Goal: Information Seeking & Learning: Learn about a topic

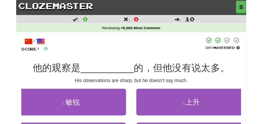
scroll to position [39, 0]
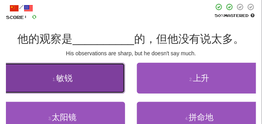
click at [43, 79] on button "1 . 敏锐" at bounding box center [62, 78] width 125 height 31
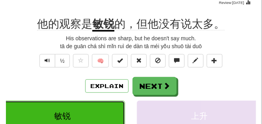
scroll to position [59, 0]
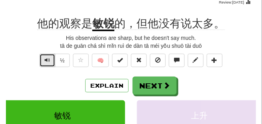
click at [47, 61] on span "Text-to-speech controls" at bounding box center [48, 60] width 6 height 6
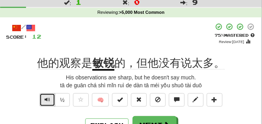
scroll to position [39, 0]
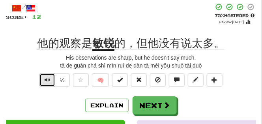
click at [45, 81] on span "Text-to-speech controls" at bounding box center [48, 80] width 6 height 6
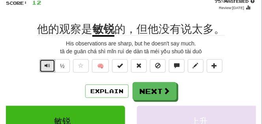
scroll to position [59, 0]
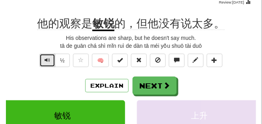
click at [47, 60] on span "Text-to-speech controls" at bounding box center [48, 60] width 6 height 6
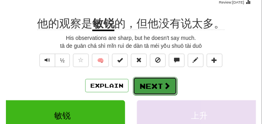
click at [148, 81] on button "Next" at bounding box center [155, 86] width 44 height 18
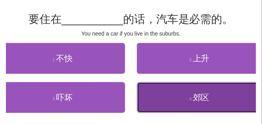
click at [180, 90] on button "4 . 郊区" at bounding box center [199, 97] width 125 height 31
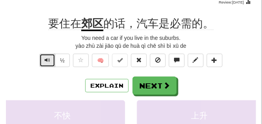
click at [46, 59] on span "Text-to-speech controls" at bounding box center [48, 60] width 6 height 6
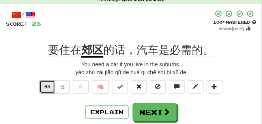
scroll to position [39, 0]
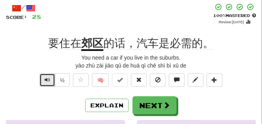
click at [45, 80] on span "Text-to-speech controls" at bounding box center [48, 80] width 6 height 6
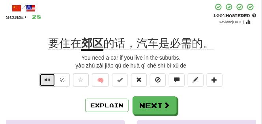
click at [45, 80] on span "Text-to-speech controls" at bounding box center [48, 80] width 6 height 6
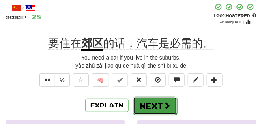
click at [160, 101] on button "Next" at bounding box center [155, 106] width 44 height 18
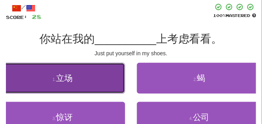
click at [79, 78] on button "1 . 立场" at bounding box center [62, 78] width 125 height 31
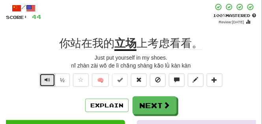
click at [48, 79] on span "Text-to-speech controls" at bounding box center [48, 80] width 6 height 6
click at [47, 79] on span "Text-to-speech controls" at bounding box center [48, 80] width 6 height 6
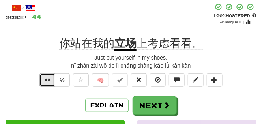
click at [47, 77] on span "Text-to-speech controls" at bounding box center [48, 80] width 6 height 6
click at [49, 77] on span "Text-to-speech controls" at bounding box center [48, 80] width 6 height 6
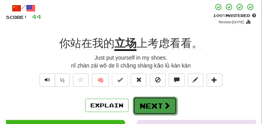
click at [156, 106] on button "Next" at bounding box center [155, 106] width 44 height 18
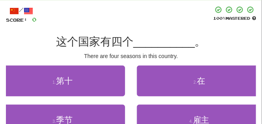
scroll to position [39, 0]
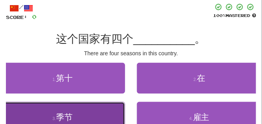
click at [90, 110] on button "3 . 季节" at bounding box center [62, 117] width 125 height 31
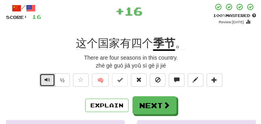
click at [42, 81] on button "Text-to-speech controls" at bounding box center [47, 79] width 16 height 13
click at [42, 80] on button "Text-to-speech controls" at bounding box center [47, 79] width 16 height 13
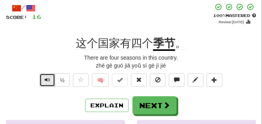
drag, startPoint x: 46, startPoint y: 86, endPoint x: 45, endPoint y: 81, distance: 5.4
click at [46, 85] on button "Text-to-speech controls" at bounding box center [47, 79] width 16 height 13
click at [45, 81] on span "Text-to-speech controls" at bounding box center [48, 80] width 6 height 6
click at [45, 80] on span "Text-to-speech controls" at bounding box center [48, 80] width 6 height 6
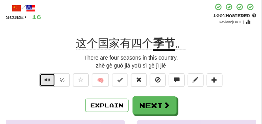
click at [45, 80] on span "Text-to-speech controls" at bounding box center [48, 80] width 6 height 6
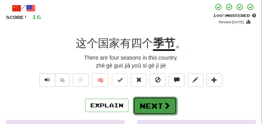
click at [147, 101] on button "Next" at bounding box center [155, 106] width 44 height 18
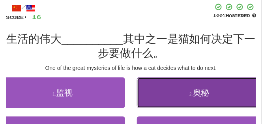
click at [172, 92] on button "2 . 奥秘" at bounding box center [199, 92] width 125 height 31
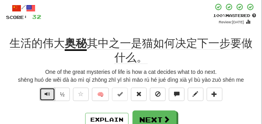
click at [50, 94] on span "Text-to-speech controls" at bounding box center [48, 94] width 6 height 6
click at [45, 94] on span "Text-to-speech controls" at bounding box center [48, 94] width 6 height 6
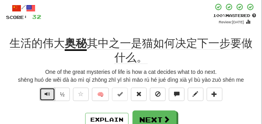
click at [45, 94] on span "Text-to-speech controls" at bounding box center [48, 94] width 6 height 6
click at [45, 93] on span "Text-to-speech controls" at bounding box center [48, 94] width 6 height 6
click at [45, 88] on button "Text-to-speech controls" at bounding box center [47, 94] width 16 height 13
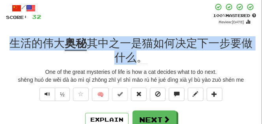
drag, startPoint x: 9, startPoint y: 41, endPoint x: 134, endPoint y: 55, distance: 125.9
click at [134, 55] on div "生活的伟大 奥秘 其中之一是猫如何决定下一步要做什么。" at bounding box center [131, 50] width 250 height 29
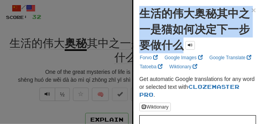
drag, startPoint x: 137, startPoint y: 10, endPoint x: 204, endPoint y: 40, distance: 72.8
copy strong "生活的伟大奥秘其中之一是猫如何决定下一步要做什么"
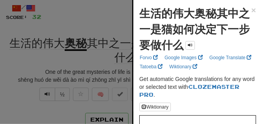
click at [107, 7] on div at bounding box center [131, 62] width 262 height 124
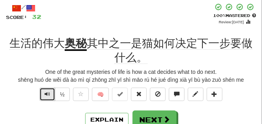
click at [45, 94] on span "Text-to-speech controls" at bounding box center [48, 94] width 6 height 6
click at [45, 93] on span "Text-to-speech controls" at bounding box center [48, 94] width 6 height 6
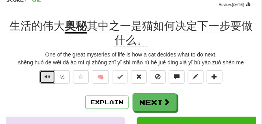
scroll to position [59, 0]
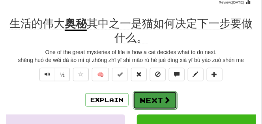
click at [148, 97] on button "Next" at bounding box center [155, 100] width 44 height 18
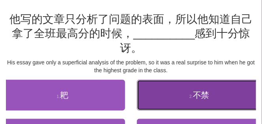
click at [154, 94] on button "2 . 不禁" at bounding box center [199, 95] width 125 height 31
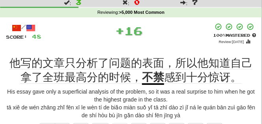
scroll to position [39, 0]
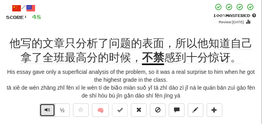
click at [47, 111] on span "Text-to-speech controls" at bounding box center [48, 110] width 6 height 6
click at [46, 108] on span "Text-to-speech controls" at bounding box center [48, 110] width 6 height 6
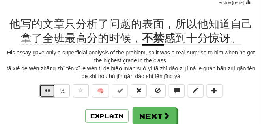
scroll to position [59, 0]
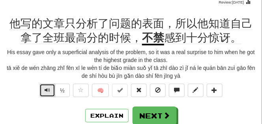
click at [50, 92] on button "Text-to-speech controls" at bounding box center [47, 90] width 16 height 13
click at [49, 90] on span "Text-to-speech controls" at bounding box center [48, 90] width 6 height 6
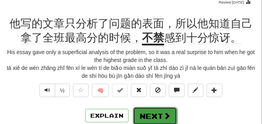
click at [158, 113] on button "Next" at bounding box center [155, 116] width 44 height 18
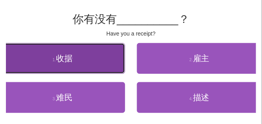
click at [67, 57] on span "收据" at bounding box center [64, 58] width 17 height 9
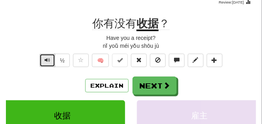
click at [51, 57] on button "Text-to-speech controls" at bounding box center [47, 60] width 16 height 13
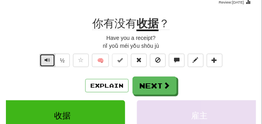
click at [51, 57] on button "Text-to-speech controls" at bounding box center [47, 60] width 16 height 13
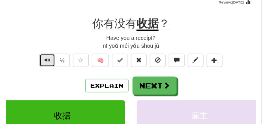
click at [51, 57] on button "Text-to-speech controls" at bounding box center [47, 60] width 16 height 13
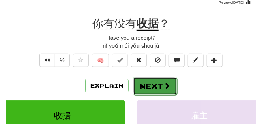
click at [155, 81] on button "Next" at bounding box center [155, 86] width 44 height 18
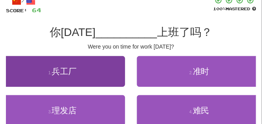
scroll to position [39, 0]
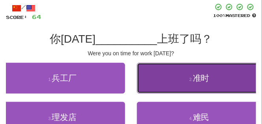
click at [175, 81] on button "2 . 准时" at bounding box center [199, 78] width 125 height 31
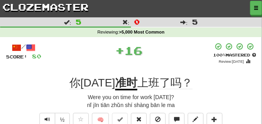
scroll to position [20, 0]
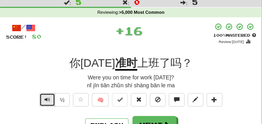
click at [43, 100] on button "Text-to-speech controls" at bounding box center [47, 99] width 16 height 13
click at [45, 97] on span "Text-to-speech controls" at bounding box center [48, 100] width 6 height 6
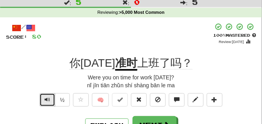
click at [45, 97] on span "Text-to-speech controls" at bounding box center [48, 100] width 6 height 6
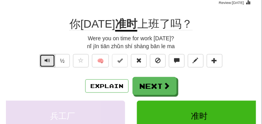
scroll to position [59, 0]
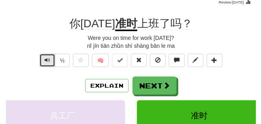
click at [46, 62] on span "Text-to-speech controls" at bounding box center [48, 60] width 6 height 6
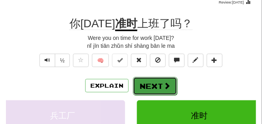
click at [156, 79] on button "Next" at bounding box center [155, 86] width 44 height 18
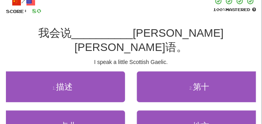
scroll to position [39, 0]
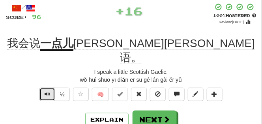
click at [46, 91] on span "Text-to-speech controls" at bounding box center [48, 94] width 6 height 6
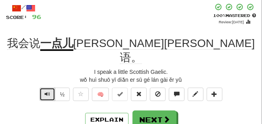
click at [46, 91] on span "Text-to-speech controls" at bounding box center [48, 94] width 6 height 6
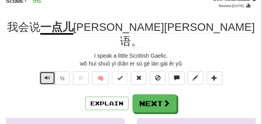
scroll to position [59, 0]
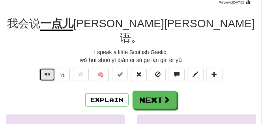
click at [42, 68] on button "Text-to-speech controls" at bounding box center [47, 74] width 16 height 13
click at [46, 71] on span "Text-to-speech controls" at bounding box center [48, 74] width 6 height 6
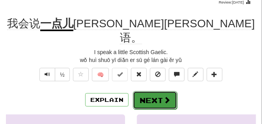
click at [147, 91] on button "Next" at bounding box center [155, 100] width 44 height 18
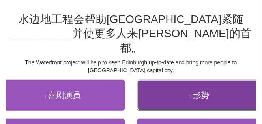
click at [168, 88] on button "2 . 形势" at bounding box center [199, 95] width 125 height 31
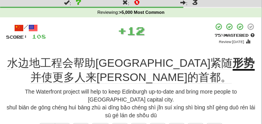
scroll to position [39, 0]
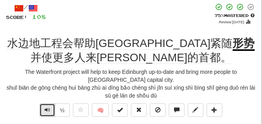
click at [50, 108] on button "Text-to-speech controls" at bounding box center [47, 109] width 16 height 13
click at [47, 108] on span "Text-to-speech controls" at bounding box center [48, 110] width 6 height 6
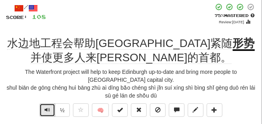
click at [46, 109] on span "Text-to-speech controls" at bounding box center [48, 110] width 6 height 6
click at [47, 109] on span "Text-to-speech controls" at bounding box center [48, 110] width 6 height 6
click at [47, 108] on span "Text-to-speech controls" at bounding box center [48, 110] width 6 height 6
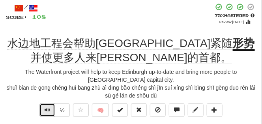
click at [47, 108] on span "Text-to-speech controls" at bounding box center [48, 110] width 6 height 6
click at [45, 107] on span "Text-to-speech controls" at bounding box center [48, 110] width 6 height 6
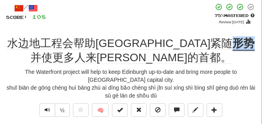
drag, startPoint x: 178, startPoint y: 47, endPoint x: 197, endPoint y: 47, distance: 18.6
click at [233, 47] on u "形势" at bounding box center [244, 44] width 22 height 14
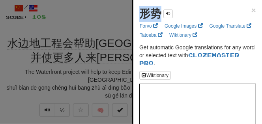
drag, startPoint x: 141, startPoint y: 17, endPoint x: 160, endPoint y: 17, distance: 19.7
click at [160, 17] on strong "形势" at bounding box center [150, 14] width 22 height 12
copy strong "形势"
click at [84, 23] on div at bounding box center [131, 62] width 262 height 124
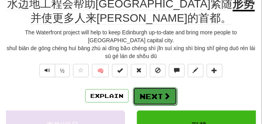
click at [154, 93] on button "Next" at bounding box center [155, 96] width 44 height 18
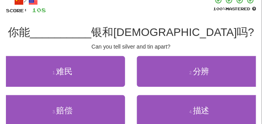
scroll to position [55, 0]
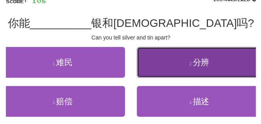
click at [169, 66] on button "2 . 分辨" at bounding box center [199, 62] width 125 height 31
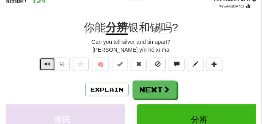
click at [45, 64] on span "Text-to-speech controls" at bounding box center [48, 64] width 6 height 6
click at [47, 65] on span "Text-to-speech controls" at bounding box center [48, 64] width 6 height 6
click at [47, 67] on span "Text-to-speech controls" at bounding box center [48, 64] width 6 height 6
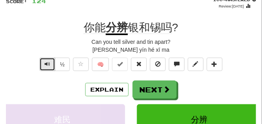
click at [47, 67] on span "Text-to-speech controls" at bounding box center [48, 64] width 6 height 6
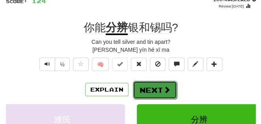
click at [162, 89] on button "Next" at bounding box center [155, 90] width 44 height 18
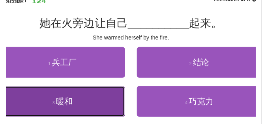
click at [87, 107] on button "3 . 暖和" at bounding box center [62, 101] width 125 height 31
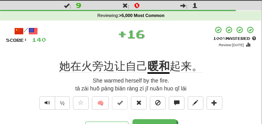
scroll to position [16, 0]
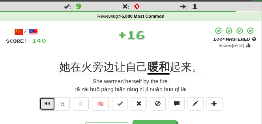
click at [44, 101] on button "Text-to-speech controls" at bounding box center [47, 103] width 16 height 13
click at [45, 101] on span "Text-to-speech controls" at bounding box center [48, 104] width 6 height 6
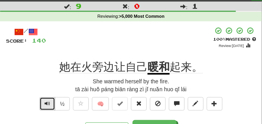
click at [45, 101] on span "Text-to-speech controls" at bounding box center [48, 104] width 6 height 6
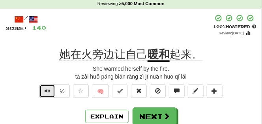
scroll to position [36, 0]
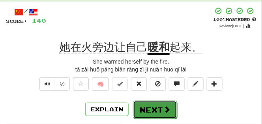
click at [154, 101] on button "Next" at bounding box center [155, 110] width 44 height 18
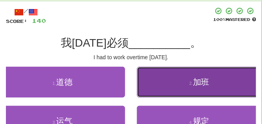
click at [156, 75] on button "2 . 加班" at bounding box center [199, 82] width 125 height 31
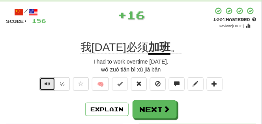
click at [47, 83] on span "Text-to-speech controls" at bounding box center [48, 84] width 6 height 6
click at [47, 82] on span "Text-to-speech controls" at bounding box center [48, 84] width 6 height 6
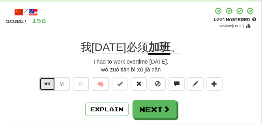
click at [47, 82] on span "Text-to-speech controls" at bounding box center [48, 84] width 6 height 6
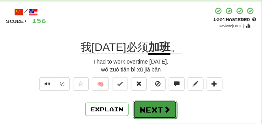
click at [164, 104] on button "Next" at bounding box center [155, 110] width 44 height 18
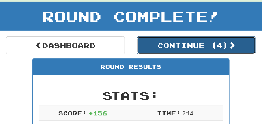
click at [171, 42] on button "Continue ( 4 )" at bounding box center [196, 45] width 119 height 18
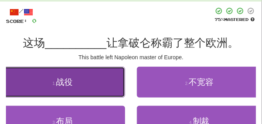
click at [69, 82] on span "战役" at bounding box center [64, 81] width 17 height 9
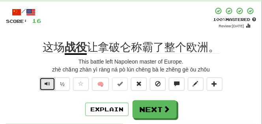
click at [51, 86] on button "Text-to-speech controls" at bounding box center [47, 83] width 16 height 13
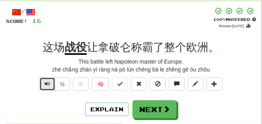
click at [47, 84] on span "Text-to-speech controls" at bounding box center [48, 84] width 6 height 6
click at [47, 83] on span "Text-to-speech controls" at bounding box center [48, 84] width 6 height 6
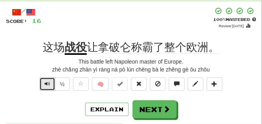
click at [47, 83] on span "Text-to-speech controls" at bounding box center [48, 84] width 6 height 6
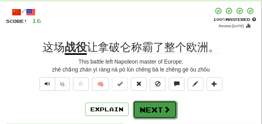
click at [150, 103] on button "Next" at bounding box center [155, 110] width 44 height 18
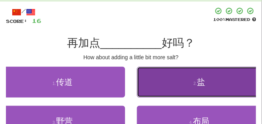
click at [176, 88] on button "2 . 盐" at bounding box center [199, 82] width 125 height 31
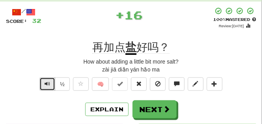
click at [49, 82] on span "Text-to-speech controls" at bounding box center [48, 84] width 6 height 6
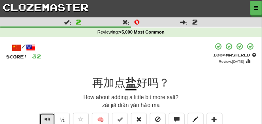
scroll to position [39, 0]
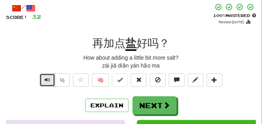
click at [48, 81] on span "Text-to-speech controls" at bounding box center [48, 80] width 6 height 6
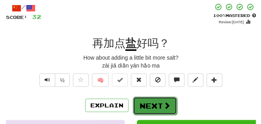
click at [164, 103] on span at bounding box center [166, 105] width 7 height 7
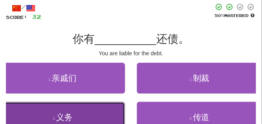
click at [67, 116] on span "义务" at bounding box center [64, 117] width 17 height 9
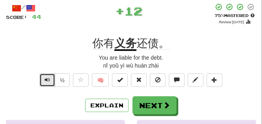
click at [52, 83] on button "Text-to-speech controls" at bounding box center [47, 79] width 16 height 13
click at [43, 82] on button "Text-to-speech controls" at bounding box center [47, 79] width 16 height 13
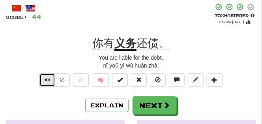
click at [48, 75] on button "Text-to-speech controls" at bounding box center [47, 79] width 16 height 13
click at [49, 77] on span "Text-to-speech controls" at bounding box center [48, 80] width 6 height 6
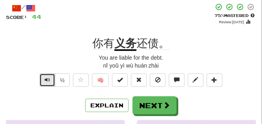
click at [49, 77] on span "Text-to-speech controls" at bounding box center [48, 80] width 6 height 6
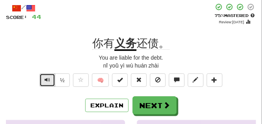
click at [49, 77] on span "Text-to-speech controls" at bounding box center [48, 80] width 6 height 6
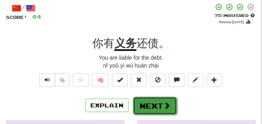
click at [171, 100] on button "Next" at bounding box center [155, 106] width 44 height 18
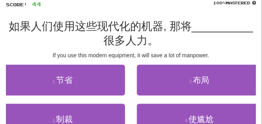
scroll to position [59, 0]
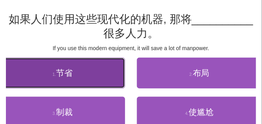
click at [79, 80] on button "1 . 节省" at bounding box center [62, 73] width 125 height 31
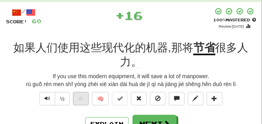
scroll to position [39, 0]
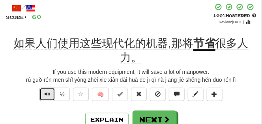
click at [47, 95] on span "Text-to-speech controls" at bounding box center [48, 94] width 6 height 6
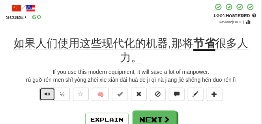
click at [48, 90] on button "Text-to-speech controls" at bounding box center [47, 94] width 16 height 13
click at [48, 89] on button "Text-to-speech controls" at bounding box center [47, 94] width 16 height 13
click at [47, 90] on button "Text-to-speech controls" at bounding box center [47, 94] width 16 height 13
click at [45, 90] on button "Text-to-speech controls" at bounding box center [47, 94] width 16 height 13
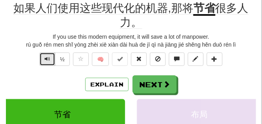
scroll to position [79, 0]
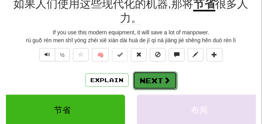
click at [144, 86] on button "Next" at bounding box center [155, 80] width 44 height 18
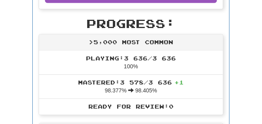
scroll to position [252, 0]
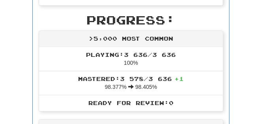
click at [172, 44] on div ">5,000 Most Common" at bounding box center [131, 39] width 184 height 16
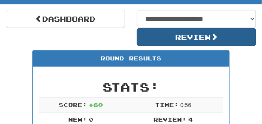
scroll to position [54, 0]
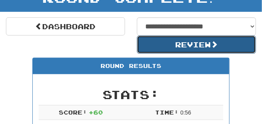
click at [184, 45] on button "Review" at bounding box center [196, 45] width 119 height 18
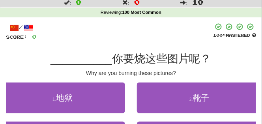
scroll to position [39, 0]
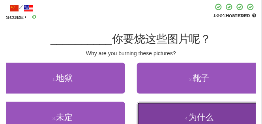
click at [187, 118] on small "4 ." at bounding box center [188, 118] width 4 height 5
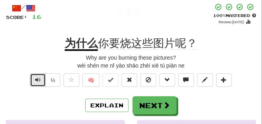
click at [33, 80] on button "Text-to-speech controls" at bounding box center [38, 79] width 16 height 13
click at [34, 80] on button "Text-to-speech controls" at bounding box center [38, 79] width 16 height 13
drag, startPoint x: 122, startPoint y: 43, endPoint x: 130, endPoint y: 45, distance: 8.1
click at [130, 45] on span "你要烧这些图片呢？" at bounding box center [148, 43] width 100 height 13
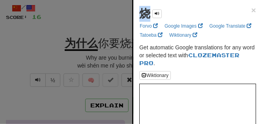
drag, startPoint x: 141, startPoint y: 15, endPoint x: 146, endPoint y: 17, distance: 5.7
click at [146, 17] on strong "烧" at bounding box center [144, 14] width 11 height 12
copy strong "烧"
click at [82, 8] on div at bounding box center [131, 62] width 262 height 124
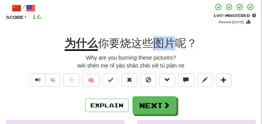
drag, startPoint x: 154, startPoint y: 39, endPoint x: 171, endPoint y: 40, distance: 16.6
click at [171, 40] on span "你要烧这些图片呢？" at bounding box center [148, 43] width 100 height 13
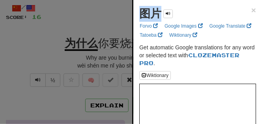
drag, startPoint x: 134, startPoint y: 17, endPoint x: 158, endPoint y: 17, distance: 24.5
copy strong "图片"
click at [51, 24] on div at bounding box center [131, 62] width 262 height 124
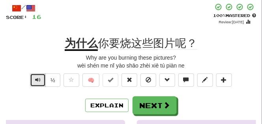
click at [36, 77] on span "Text-to-speech controls" at bounding box center [38, 80] width 6 height 6
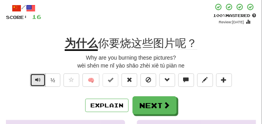
click at [36, 77] on span "Text-to-speech controls" at bounding box center [38, 80] width 6 height 6
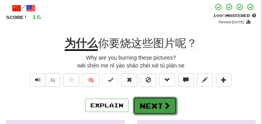
click at [146, 103] on button "Next" at bounding box center [155, 106] width 44 height 18
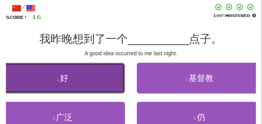
click at [12, 75] on button "1 . 好" at bounding box center [62, 78] width 125 height 31
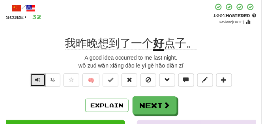
click at [38, 82] on span "Text-to-speech controls" at bounding box center [38, 80] width 6 height 6
click at [37, 81] on span "Text-to-speech controls" at bounding box center [38, 80] width 6 height 6
click at [36, 80] on span "Text-to-speech controls" at bounding box center [38, 80] width 6 height 6
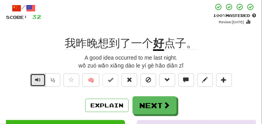
click at [35, 79] on span "Text-to-speech controls" at bounding box center [38, 80] width 6 height 6
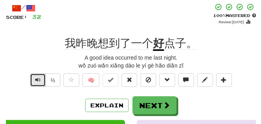
click at [35, 79] on span "Text-to-speech controls" at bounding box center [38, 80] width 6 height 6
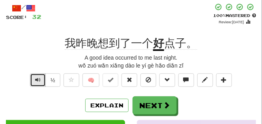
click at [35, 79] on span "Text-to-speech controls" at bounding box center [38, 80] width 6 height 6
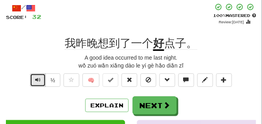
click at [35, 79] on span "Text-to-speech controls" at bounding box center [38, 80] width 6 height 6
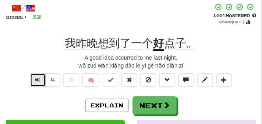
click at [35, 79] on span "Text-to-speech controls" at bounding box center [38, 80] width 6 height 6
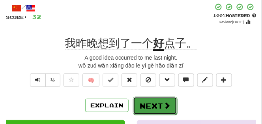
click at [152, 100] on button "Next" at bounding box center [155, 106] width 44 height 18
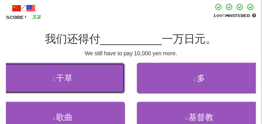
drag, startPoint x: 28, startPoint y: 67, endPoint x: 23, endPoint y: 53, distance: 14.9
click at [23, 53] on div "/ Score: 32 100 % Mastered 我们还得付 __________ 一万日元。 We still have to pay 10,000 y…" at bounding box center [131, 80] width 250 height 155
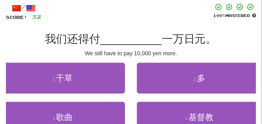
click at [31, 49] on div "/ Score: 32 100 % Mastered 我们还得付 __________ 一万日元。 We still have to pay 10,000 y…" at bounding box center [131, 80] width 250 height 155
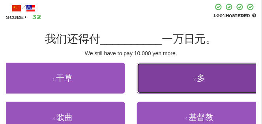
click at [146, 81] on button "2 . 多" at bounding box center [199, 78] width 125 height 31
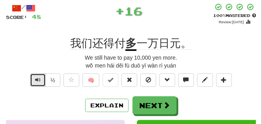
click at [39, 77] on span "Text-to-speech controls" at bounding box center [38, 80] width 6 height 6
click at [40, 77] on span "Text-to-speech controls" at bounding box center [38, 80] width 6 height 6
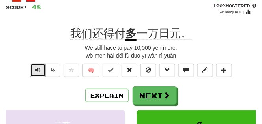
scroll to position [59, 0]
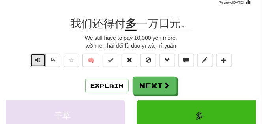
click at [39, 62] on span "Text-to-speech controls" at bounding box center [38, 60] width 6 height 6
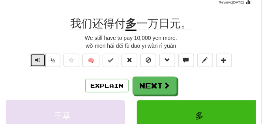
click at [39, 62] on span "Text-to-speech controls" at bounding box center [38, 60] width 6 height 6
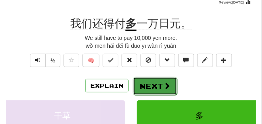
click at [144, 82] on button "Next" at bounding box center [155, 86] width 44 height 18
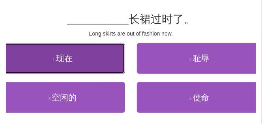
click at [84, 66] on button "1 . 现在" at bounding box center [62, 58] width 125 height 31
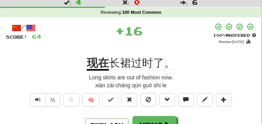
scroll to position [20, 0]
click at [39, 98] on span "Text-to-speech controls" at bounding box center [38, 100] width 6 height 6
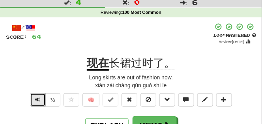
click at [39, 98] on span "Text-to-speech controls" at bounding box center [38, 100] width 6 height 6
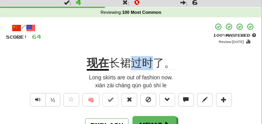
drag, startPoint x: 133, startPoint y: 64, endPoint x: 154, endPoint y: 66, distance: 21.0
click at [154, 66] on span "长裙过时了。" at bounding box center [142, 63] width 66 height 13
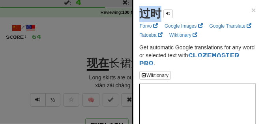
drag, startPoint x: 144, startPoint y: 15, endPoint x: 160, endPoint y: 17, distance: 16.3
click at [160, 17] on strong "过时" at bounding box center [150, 14] width 22 height 12
copy strong "过时"
click at [98, 30] on div at bounding box center [131, 62] width 262 height 124
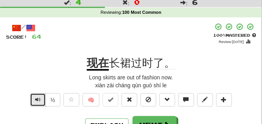
click at [38, 100] on span "Text-to-speech controls" at bounding box center [38, 100] width 6 height 6
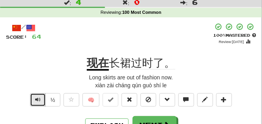
click at [38, 100] on span "Text-to-speech controls" at bounding box center [38, 100] width 6 height 6
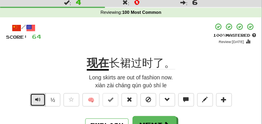
click at [38, 100] on span "Text-to-speech controls" at bounding box center [38, 100] width 6 height 6
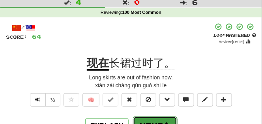
click at [145, 117] on button "Next" at bounding box center [155, 125] width 44 height 18
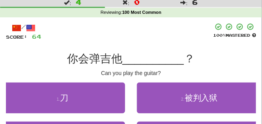
scroll to position [39, 0]
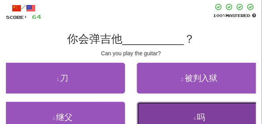
click at [160, 111] on button "4 . 吗" at bounding box center [199, 117] width 125 height 31
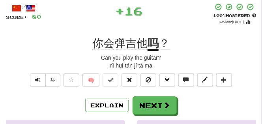
scroll to position [0, 0]
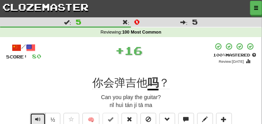
click at [40, 118] on button "Text-to-speech controls" at bounding box center [38, 119] width 16 height 13
click at [40, 118] on span "Text-to-speech controls" at bounding box center [38, 119] width 6 height 6
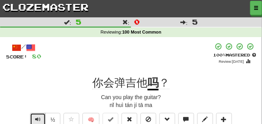
click at [40, 118] on span "Text-to-speech controls" at bounding box center [38, 119] width 6 height 6
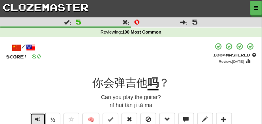
scroll to position [20, 0]
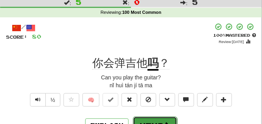
click at [137, 118] on button "Next" at bounding box center [155, 125] width 44 height 18
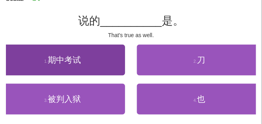
scroll to position [59, 0]
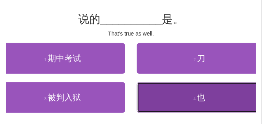
click at [170, 93] on button "4 . 也" at bounding box center [199, 97] width 125 height 31
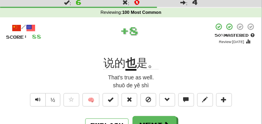
scroll to position [20, 0]
click at [35, 98] on span "Text-to-speech controls" at bounding box center [38, 100] width 6 height 6
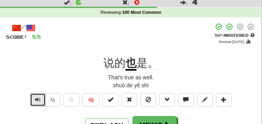
click at [35, 98] on span "Text-to-speech controls" at bounding box center [38, 100] width 6 height 6
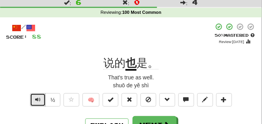
click at [35, 98] on span "Text-to-speech controls" at bounding box center [38, 100] width 6 height 6
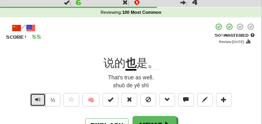
click at [35, 98] on span "Text-to-speech controls" at bounding box center [38, 100] width 6 height 6
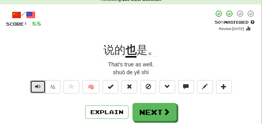
scroll to position [39, 0]
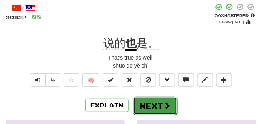
click at [158, 104] on button "Next" at bounding box center [155, 106] width 44 height 18
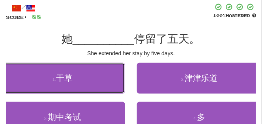
drag, startPoint x: 88, startPoint y: 79, endPoint x: 58, endPoint y: 52, distance: 40.5
click at [58, 52] on div "/ Score: 88 100 % Mastered 她 __________ 停留了五天。 She extended her stay by five da…" at bounding box center [131, 80] width 250 height 155
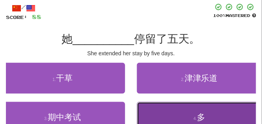
click at [161, 108] on button "4 . 多" at bounding box center [199, 117] width 125 height 31
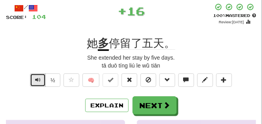
click at [36, 83] on span "Text-to-speech controls" at bounding box center [38, 80] width 6 height 6
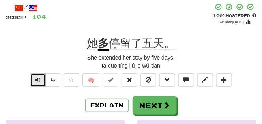
click at [36, 81] on span "Text-to-speech controls" at bounding box center [38, 80] width 6 height 6
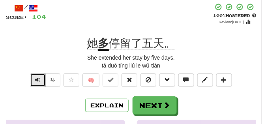
click at [36, 81] on span "Text-to-speech controls" at bounding box center [38, 80] width 6 height 6
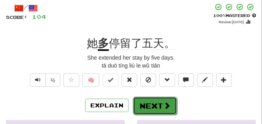
click at [154, 103] on button "Next" at bounding box center [155, 106] width 44 height 18
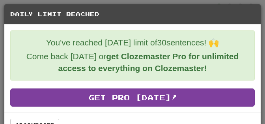
scroll to position [17, 0]
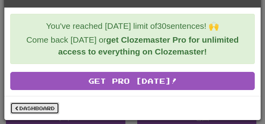
click at [45, 111] on link "Dashboard" at bounding box center [34, 108] width 49 height 12
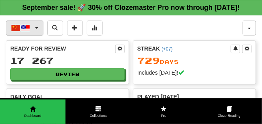
click at [39, 36] on button "中文 / English" at bounding box center [25, 28] width 38 height 15
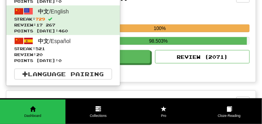
scroll to position [178, 0]
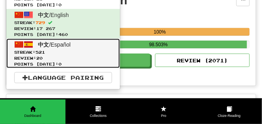
click at [59, 61] on span "Review: 20" at bounding box center [63, 58] width 98 height 6
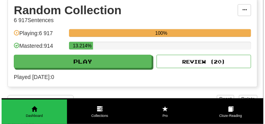
scroll to position [178, 0]
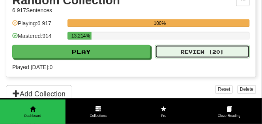
click at [174, 58] on button "Review ( 20 )" at bounding box center [202, 51] width 95 height 13
select select "**"
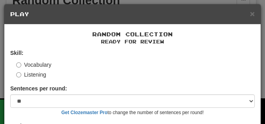
scroll to position [66, 0]
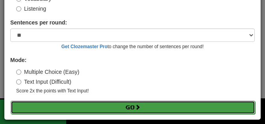
click at [79, 107] on button "Go" at bounding box center [133, 107] width 245 height 13
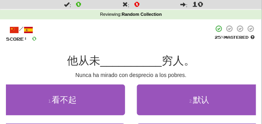
scroll to position [39, 0]
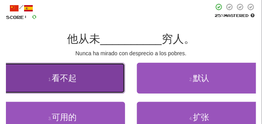
click at [70, 86] on button "1 . 看不起" at bounding box center [62, 78] width 125 height 31
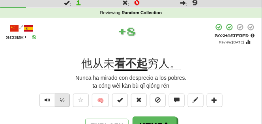
scroll to position [20, 0]
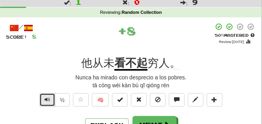
click at [43, 96] on button "Text-to-speech controls" at bounding box center [47, 99] width 16 height 13
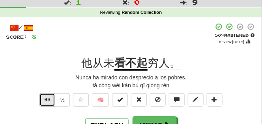
click at [43, 96] on button "Text-to-speech controls" at bounding box center [47, 99] width 16 height 13
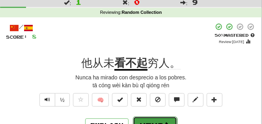
click at [144, 118] on button "Next" at bounding box center [155, 125] width 44 height 18
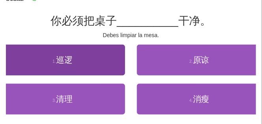
scroll to position [59, 0]
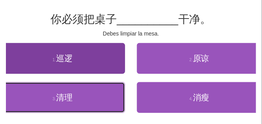
click at [102, 96] on button "3 . 清理" at bounding box center [62, 97] width 125 height 31
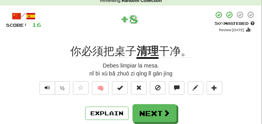
scroll to position [20, 0]
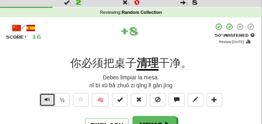
click at [51, 96] on button "Text-to-speech controls" at bounding box center [47, 99] width 16 height 13
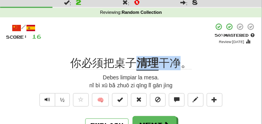
drag, startPoint x: 134, startPoint y: 66, endPoint x: 178, endPoint y: 66, distance: 43.8
click at [178, 66] on div "你必须把桌子 清理 干净。" at bounding box center [131, 63] width 250 height 14
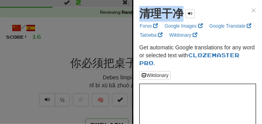
drag, startPoint x: 141, startPoint y: 17, endPoint x: 182, endPoint y: 19, distance: 41.9
click at [182, 19] on strong "清理干净" at bounding box center [161, 14] width 44 height 12
copy strong "清理干净"
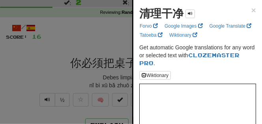
click at [61, 50] on div at bounding box center [131, 62] width 262 height 124
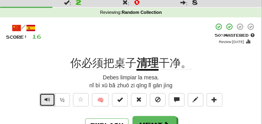
click at [48, 103] on button "Text-to-speech controls" at bounding box center [47, 99] width 16 height 13
click at [47, 97] on span "Text-to-speech controls" at bounding box center [48, 100] width 6 height 6
click at [139, 33] on div "+ 8" at bounding box center [127, 34] width 172 height 22
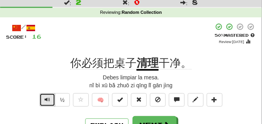
click at [46, 100] on span "Text-to-speech controls" at bounding box center [48, 100] width 6 height 6
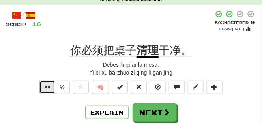
scroll to position [39, 0]
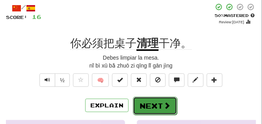
click at [136, 100] on button "Next" at bounding box center [155, 106] width 44 height 18
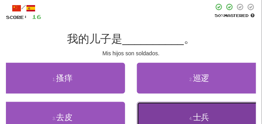
click at [155, 116] on button "4 . 士兵" at bounding box center [199, 117] width 125 height 31
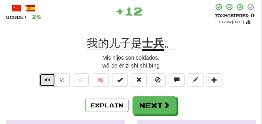
click at [50, 76] on button "Text-to-speech controls" at bounding box center [47, 79] width 16 height 13
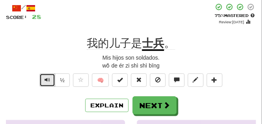
click at [50, 76] on button "Text-to-speech controls" at bounding box center [47, 79] width 16 height 13
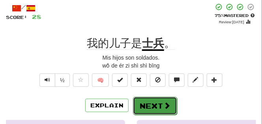
click at [142, 100] on button "Next" at bounding box center [155, 106] width 44 height 18
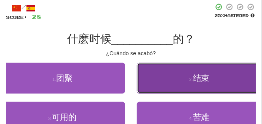
click at [160, 83] on button "2 . 结束" at bounding box center [199, 78] width 125 height 31
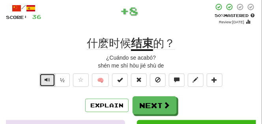
click at [46, 79] on span "Text-to-speech controls" at bounding box center [48, 80] width 6 height 6
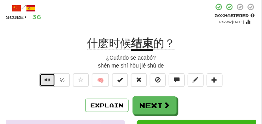
click at [46, 79] on span "Text-to-speech controls" at bounding box center [48, 80] width 6 height 6
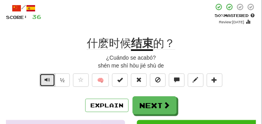
click at [46, 78] on span "Text-to-speech controls" at bounding box center [48, 80] width 6 height 6
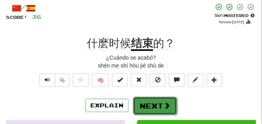
click at [146, 100] on button "Next" at bounding box center [155, 106] width 44 height 18
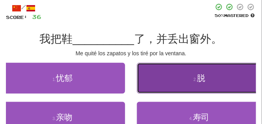
click at [153, 74] on button "2 . 脱" at bounding box center [199, 78] width 125 height 31
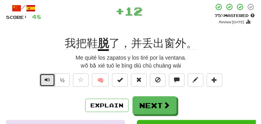
click at [49, 82] on span "Text-to-speech controls" at bounding box center [48, 80] width 6 height 6
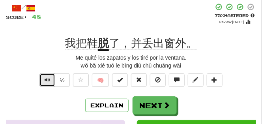
click at [49, 82] on span "Text-to-speech controls" at bounding box center [48, 80] width 6 height 6
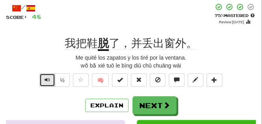
click at [49, 82] on span "Text-to-speech controls" at bounding box center [48, 80] width 6 height 6
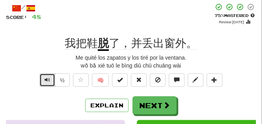
click at [49, 82] on span "Text-to-speech controls" at bounding box center [48, 80] width 6 height 6
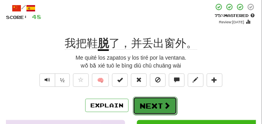
click at [158, 105] on button "Next" at bounding box center [155, 106] width 44 height 18
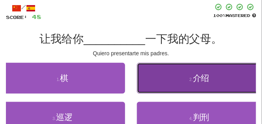
click at [176, 83] on button "2 . 介绍" at bounding box center [199, 78] width 125 height 31
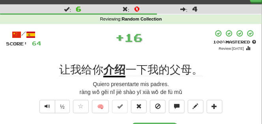
scroll to position [20, 0]
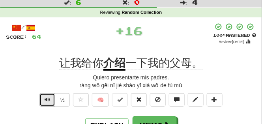
click at [47, 101] on span "Text-to-speech controls" at bounding box center [48, 100] width 6 height 6
click at [48, 100] on span "Text-to-speech controls" at bounding box center [48, 100] width 6 height 6
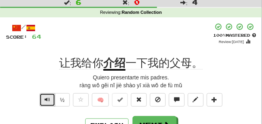
click at [48, 100] on span "Text-to-speech controls" at bounding box center [48, 100] width 6 height 6
click at [48, 98] on span "Text-to-speech controls" at bounding box center [48, 100] width 6 height 6
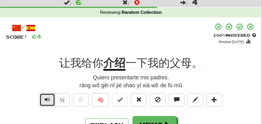
click at [48, 98] on span "Text-to-speech controls" at bounding box center [48, 100] width 6 height 6
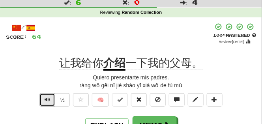
click at [48, 98] on span "Text-to-speech controls" at bounding box center [48, 100] width 6 height 6
click at [46, 98] on span "Text-to-speech controls" at bounding box center [48, 100] width 6 height 6
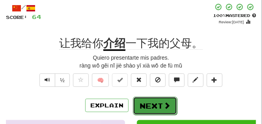
click at [161, 103] on button "Next" at bounding box center [155, 106] width 44 height 18
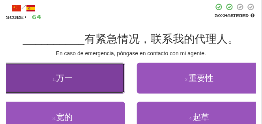
click at [53, 81] on small "1 ." at bounding box center [55, 79] width 4 height 5
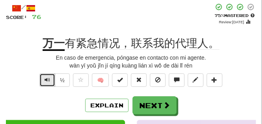
click at [44, 80] on button "Text-to-speech controls" at bounding box center [47, 79] width 16 height 13
click at [51, 81] on button "Text-to-speech controls" at bounding box center [47, 79] width 16 height 13
click at [46, 78] on span "Text-to-speech controls" at bounding box center [48, 80] width 6 height 6
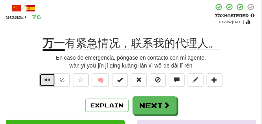
click at [46, 78] on span "Text-to-speech controls" at bounding box center [48, 80] width 6 height 6
click at [43, 80] on button "Text-to-speech controls" at bounding box center [47, 79] width 16 height 13
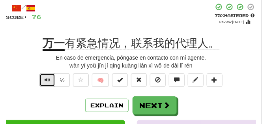
click at [43, 80] on button "Text-to-speech controls" at bounding box center [47, 79] width 16 height 13
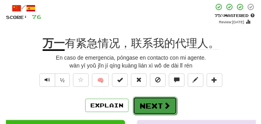
click at [144, 103] on button "Next" at bounding box center [155, 106] width 44 height 18
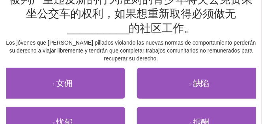
scroll to position [99, 0]
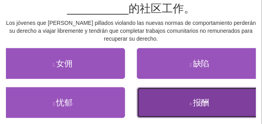
click at [160, 101] on button "4 . 报酬" at bounding box center [199, 102] width 125 height 31
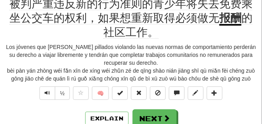
scroll to position [59, 0]
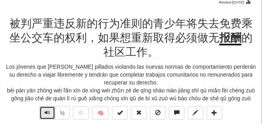
click at [47, 111] on span "Text-to-speech controls" at bounding box center [48, 113] width 6 height 6
click at [47, 112] on span "Text-to-speech controls" at bounding box center [48, 113] width 6 height 6
click at [45, 113] on span "Text-to-speech controls" at bounding box center [48, 113] width 6 height 6
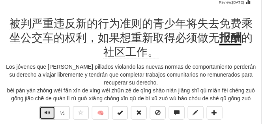
click at [48, 112] on span "Text-to-speech controls" at bounding box center [48, 113] width 6 height 6
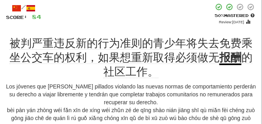
scroll to position [79, 0]
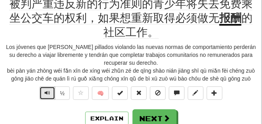
click at [41, 95] on button "Text-to-speech controls" at bounding box center [47, 92] width 16 height 13
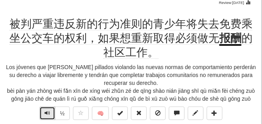
scroll to position [59, 0]
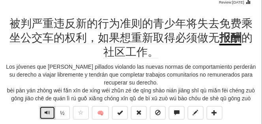
click at [44, 109] on button "Text-to-speech controls" at bounding box center [47, 112] width 16 height 13
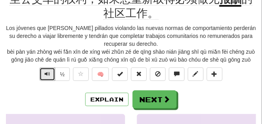
scroll to position [99, 0]
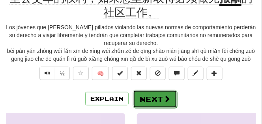
click at [148, 94] on button "Next" at bounding box center [155, 99] width 44 height 18
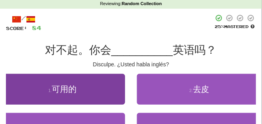
scroll to position [36, 0]
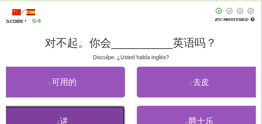
click at [45, 115] on button "3 . 讲" at bounding box center [62, 121] width 125 height 31
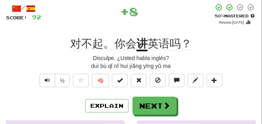
scroll to position [39, 0]
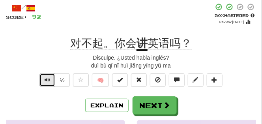
click at [48, 84] on button "Text-to-speech controls" at bounding box center [47, 79] width 16 height 13
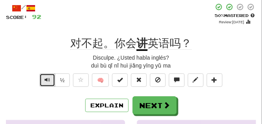
click at [48, 81] on span "Text-to-speech controls" at bounding box center [48, 80] width 6 height 6
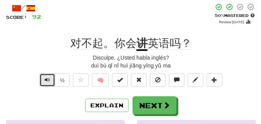
click at [48, 81] on span "Text-to-speech controls" at bounding box center [48, 80] width 6 height 6
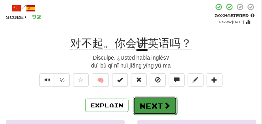
click at [150, 106] on button "Next" at bounding box center [155, 106] width 44 height 18
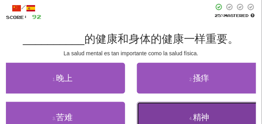
click at [158, 113] on button "4 . 精神" at bounding box center [199, 117] width 125 height 31
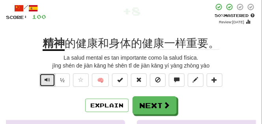
click at [50, 78] on button "Text-to-speech controls" at bounding box center [47, 79] width 16 height 13
click at [46, 81] on span "Text-to-speech controls" at bounding box center [48, 80] width 6 height 6
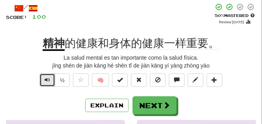
click at [46, 81] on span "Text-to-speech controls" at bounding box center [48, 80] width 6 height 6
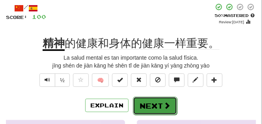
click at [157, 101] on button "Next" at bounding box center [155, 106] width 44 height 18
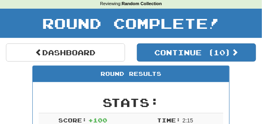
scroll to position [15, 0]
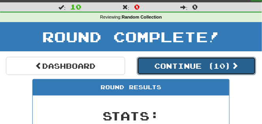
click at [160, 68] on button "Continue ( 10 )" at bounding box center [196, 66] width 119 height 18
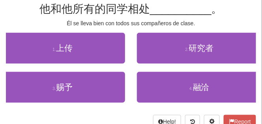
scroll to position [74, 0]
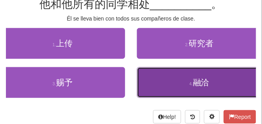
click at [171, 82] on button "4 . 融洽" at bounding box center [199, 82] width 125 height 31
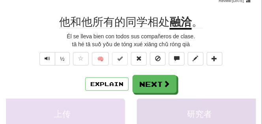
scroll to position [39, 0]
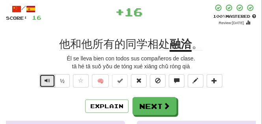
click at [43, 81] on button "Text-to-speech controls" at bounding box center [47, 80] width 16 height 13
click at [44, 81] on button "Text-to-speech controls" at bounding box center [47, 80] width 16 height 13
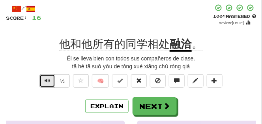
click at [46, 80] on span "Text-to-speech controls" at bounding box center [48, 81] width 6 height 6
click at [46, 79] on span "Text-to-speech controls" at bounding box center [48, 81] width 6 height 6
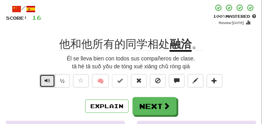
click at [46, 79] on span "Text-to-speech controls" at bounding box center [48, 81] width 6 height 6
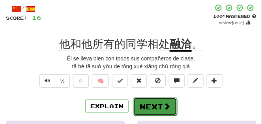
click at [156, 104] on button "Next" at bounding box center [155, 107] width 44 height 18
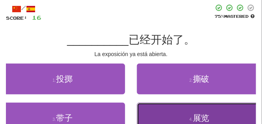
click at [158, 113] on button "4 . 展览" at bounding box center [199, 118] width 125 height 31
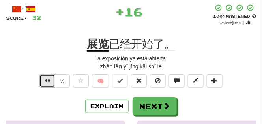
click at [44, 82] on button "Text-to-speech controls" at bounding box center [47, 80] width 16 height 13
click at [45, 82] on span "Text-to-speech controls" at bounding box center [48, 81] width 6 height 6
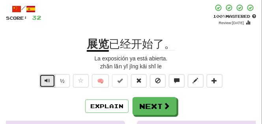
click at [45, 82] on span "Text-to-speech controls" at bounding box center [48, 81] width 6 height 6
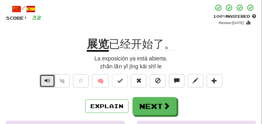
click at [45, 82] on span "Text-to-speech controls" at bounding box center [48, 81] width 6 height 6
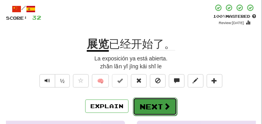
click at [163, 101] on button "Next" at bounding box center [155, 107] width 44 height 18
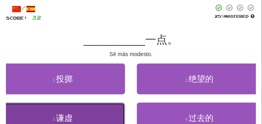
click at [48, 117] on button "3 . 谦虚" at bounding box center [62, 118] width 125 height 31
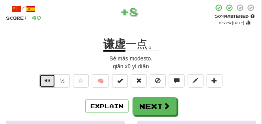
click at [45, 81] on span "Text-to-speech controls" at bounding box center [48, 81] width 6 height 6
click at [47, 80] on span "Text-to-speech controls" at bounding box center [48, 81] width 6 height 6
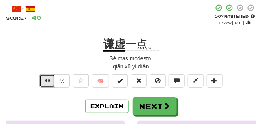
click at [47, 80] on span "Text-to-speech controls" at bounding box center [48, 81] width 6 height 6
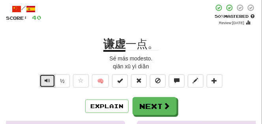
click at [47, 80] on span "Text-to-speech controls" at bounding box center [48, 81] width 6 height 6
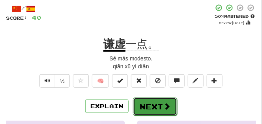
click at [140, 101] on button "Next" at bounding box center [155, 107] width 44 height 18
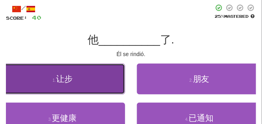
click at [99, 87] on button "1 . 让步" at bounding box center [62, 79] width 125 height 31
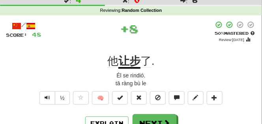
scroll to position [0, 0]
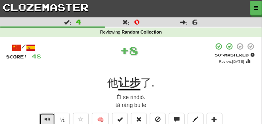
click at [49, 115] on button "Text-to-speech controls" at bounding box center [47, 119] width 16 height 13
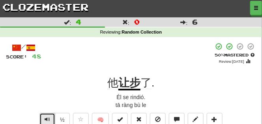
click at [49, 115] on button "Text-to-speech controls" at bounding box center [47, 119] width 16 height 13
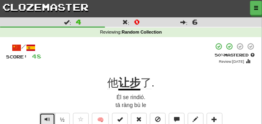
click at [49, 115] on button "Text-to-speech controls" at bounding box center [47, 119] width 16 height 13
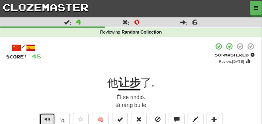
click at [49, 115] on button "Text-to-speech controls" at bounding box center [47, 119] width 16 height 13
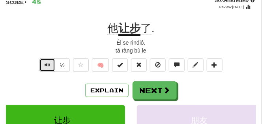
scroll to position [59, 0]
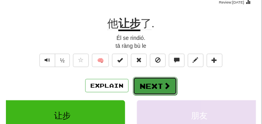
click at [154, 85] on button "Next" at bounding box center [155, 86] width 44 height 18
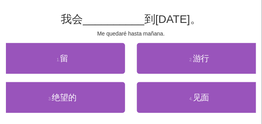
scroll to position [20, 0]
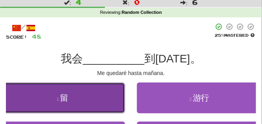
click at [104, 87] on button "1 . [PERSON_NAME]" at bounding box center [62, 98] width 125 height 31
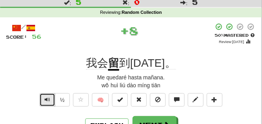
click at [43, 98] on button "Text-to-speech controls" at bounding box center [47, 99] width 16 height 13
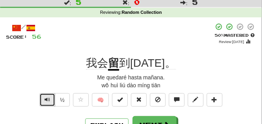
click at [45, 97] on span "Text-to-speech controls" at bounding box center [48, 100] width 6 height 6
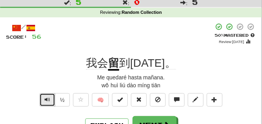
click at [45, 97] on span "Text-to-speech controls" at bounding box center [48, 100] width 6 height 6
click at [50, 97] on button "Text-to-speech controls" at bounding box center [47, 99] width 16 height 13
click at [49, 97] on span "Text-to-speech controls" at bounding box center [48, 100] width 6 height 6
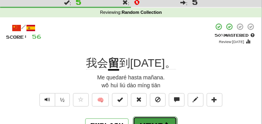
click at [147, 118] on button "Next" at bounding box center [155, 125] width 44 height 18
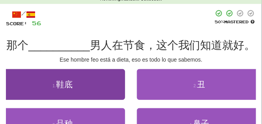
scroll to position [39, 0]
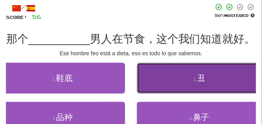
click at [170, 82] on button "2 . 丑" at bounding box center [199, 78] width 125 height 31
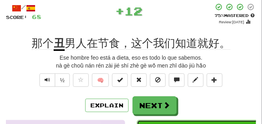
scroll to position [20, 0]
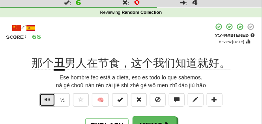
click at [50, 99] on button "Text-to-speech controls" at bounding box center [47, 99] width 16 height 13
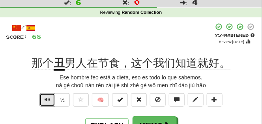
drag, startPoint x: 50, startPoint y: 99, endPoint x: 36, endPoint y: 109, distance: 17.2
click at [36, 109] on div "½ 🧠" at bounding box center [131, 101] width 250 height 17
click at [45, 98] on span "Text-to-speech controls" at bounding box center [48, 100] width 6 height 6
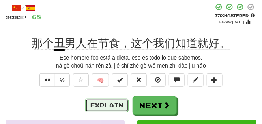
click at [105, 101] on button "Explain" at bounding box center [106, 105] width 43 height 13
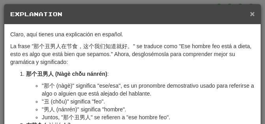
click at [252, 10] on span "×" at bounding box center [252, 13] width 5 height 9
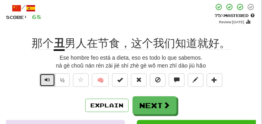
click at [42, 81] on button "Text-to-speech controls" at bounding box center [47, 79] width 16 height 13
click at [44, 80] on button "Text-to-speech controls" at bounding box center [47, 79] width 16 height 13
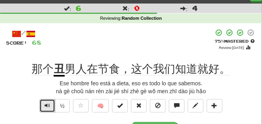
scroll to position [20, 0]
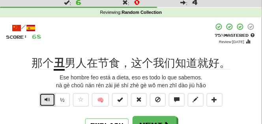
click at [49, 98] on span "Text-to-speech controls" at bounding box center [48, 100] width 6 height 6
click at [49, 97] on span "Text-to-speech controls" at bounding box center [48, 100] width 6 height 6
click at [49, 96] on button "Text-to-speech controls" at bounding box center [47, 99] width 16 height 13
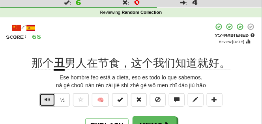
click at [49, 96] on button "Text-to-speech controls" at bounding box center [47, 99] width 16 height 13
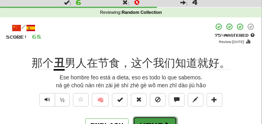
click at [152, 118] on button "Next" at bounding box center [155, 125] width 44 height 18
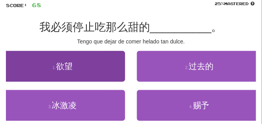
scroll to position [59, 0]
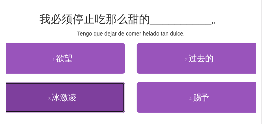
click at [102, 90] on button "3 . 冰激凌" at bounding box center [62, 97] width 125 height 31
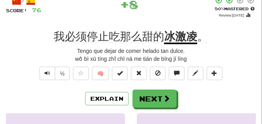
scroll to position [39, 0]
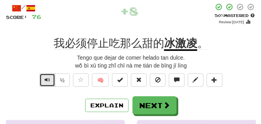
click at [47, 81] on span "Text-to-speech controls" at bounding box center [48, 80] width 6 height 6
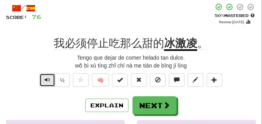
click at [47, 81] on span "Text-to-speech controls" at bounding box center [48, 80] width 6 height 6
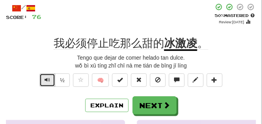
click at [47, 81] on span "Text-to-speech controls" at bounding box center [48, 80] width 6 height 6
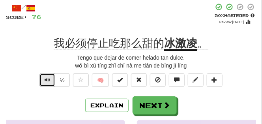
click at [47, 81] on span "Text-to-speech controls" at bounding box center [48, 80] width 6 height 6
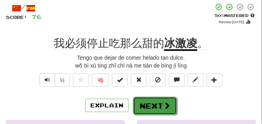
click at [141, 101] on button "Next" at bounding box center [155, 106] width 44 height 18
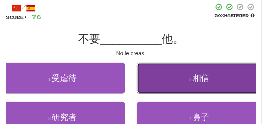
click at [149, 83] on button "2 . 相信" at bounding box center [199, 78] width 125 height 31
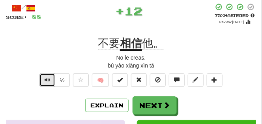
click at [45, 78] on span "Text-to-speech controls" at bounding box center [48, 80] width 6 height 6
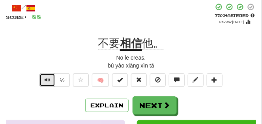
click at [45, 78] on span "Text-to-speech controls" at bounding box center [48, 80] width 6 height 6
click at [45, 77] on span "Text-to-speech controls" at bounding box center [48, 80] width 6 height 6
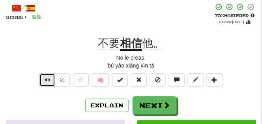
click at [45, 77] on span "Text-to-speech controls" at bounding box center [48, 80] width 6 height 6
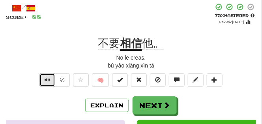
click at [45, 77] on span "Text-to-speech controls" at bounding box center [48, 80] width 6 height 6
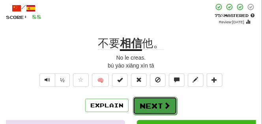
click at [144, 103] on button "Next" at bounding box center [155, 106] width 44 height 18
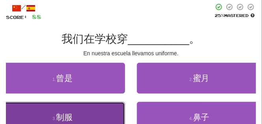
click at [68, 105] on button "3 . 制服" at bounding box center [62, 117] width 125 height 31
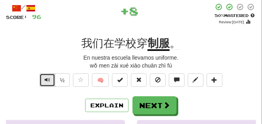
click at [48, 81] on span "Text-to-speech controls" at bounding box center [48, 80] width 6 height 6
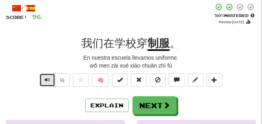
click at [48, 81] on span "Text-to-speech controls" at bounding box center [48, 80] width 6 height 6
click at [49, 79] on span "Text-to-speech controls" at bounding box center [48, 80] width 6 height 6
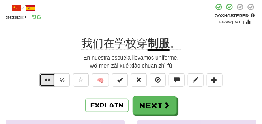
click at [49, 79] on span "Text-to-speech controls" at bounding box center [48, 80] width 6 height 6
click at [45, 78] on span "Text-to-speech controls" at bounding box center [48, 80] width 6 height 6
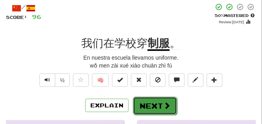
click at [158, 109] on button "Next" at bounding box center [155, 106] width 44 height 18
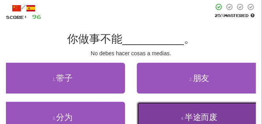
click at [148, 115] on button "4 . 半途而废" at bounding box center [199, 117] width 125 height 31
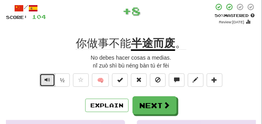
click at [45, 83] on button "Text-to-speech controls" at bounding box center [47, 79] width 16 height 13
click at [45, 83] on span "Text-to-speech controls" at bounding box center [48, 80] width 6 height 6
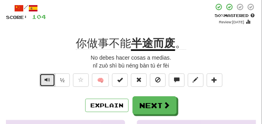
click at [45, 83] on span "Text-to-speech controls" at bounding box center [48, 80] width 6 height 6
